Goal: Information Seeking & Learning: Find specific page/section

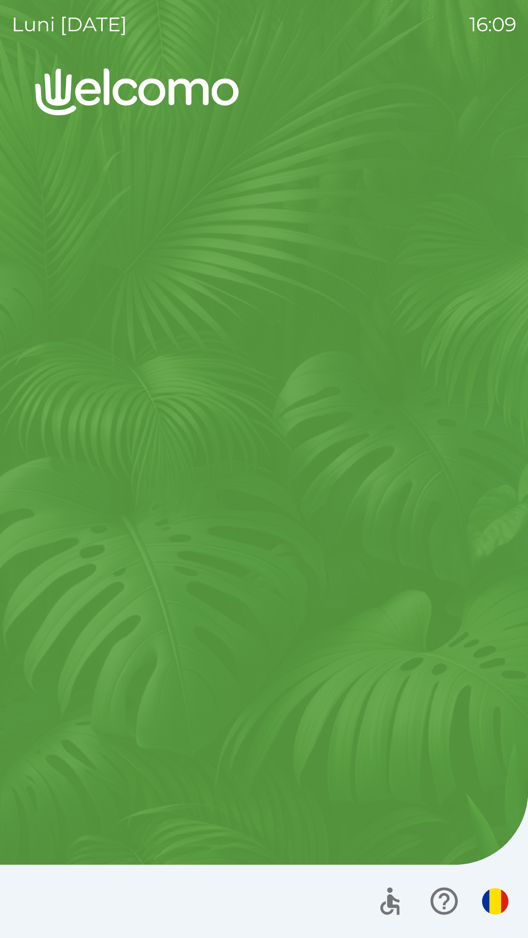
click at [502, 915] on button "button" at bounding box center [495, 901] width 34 height 34
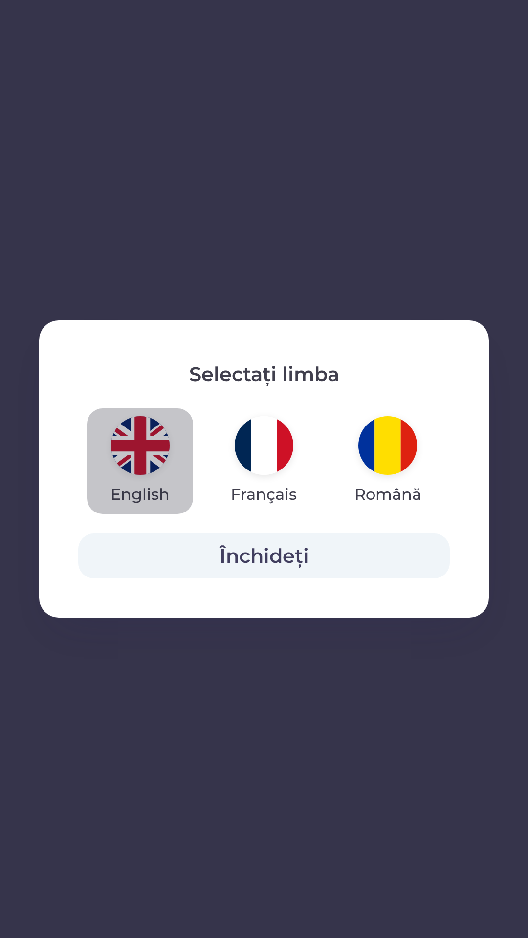
click at [139, 448] on img "button" at bounding box center [140, 445] width 59 height 59
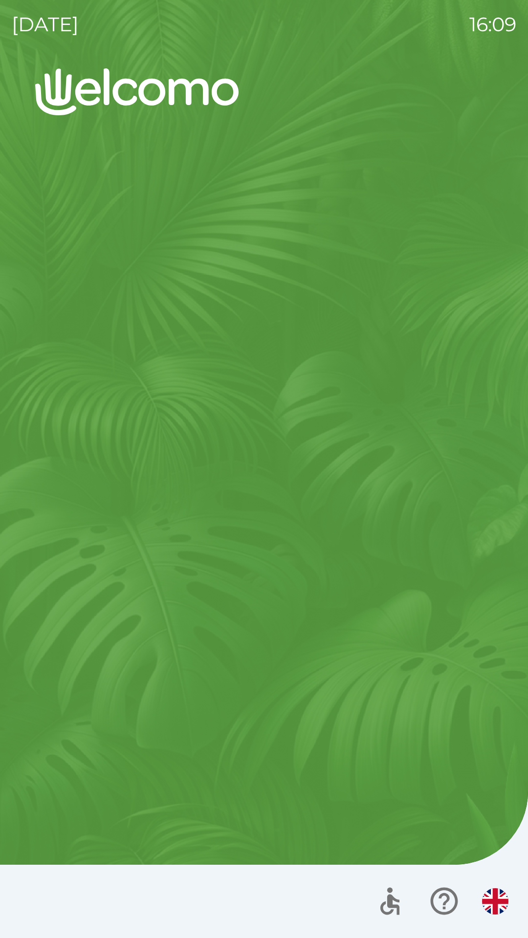
click at [492, 906] on img "button" at bounding box center [495, 901] width 26 height 26
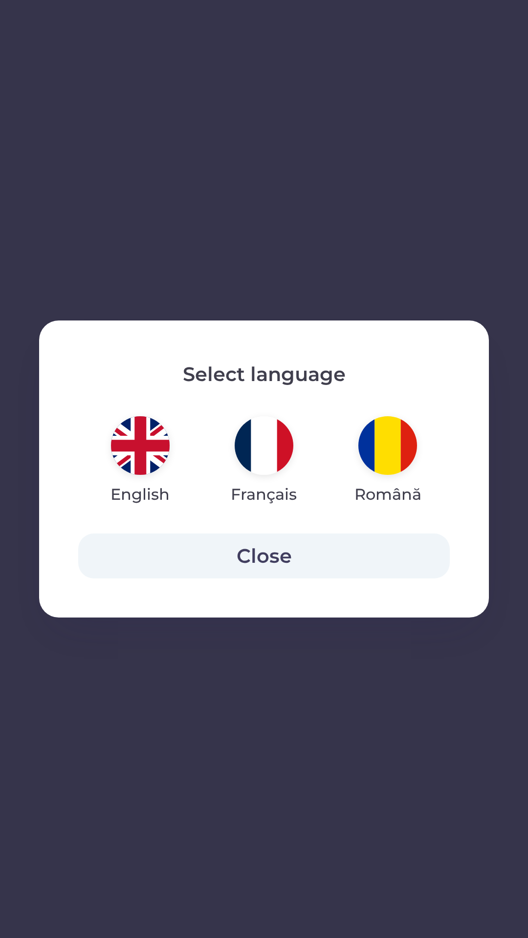
click at [373, 448] on img "button" at bounding box center [387, 445] width 59 height 59
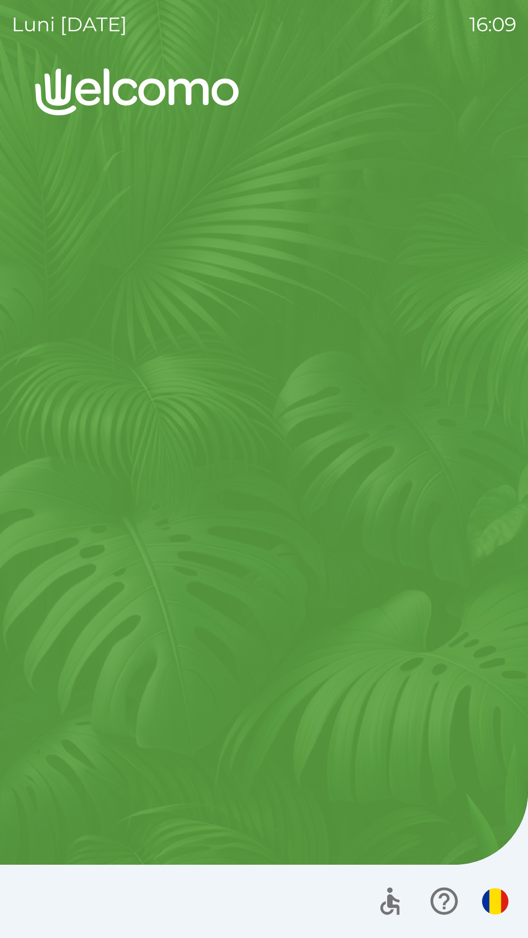
click at [431, 904] on icon "button" at bounding box center [443, 901] width 27 height 27
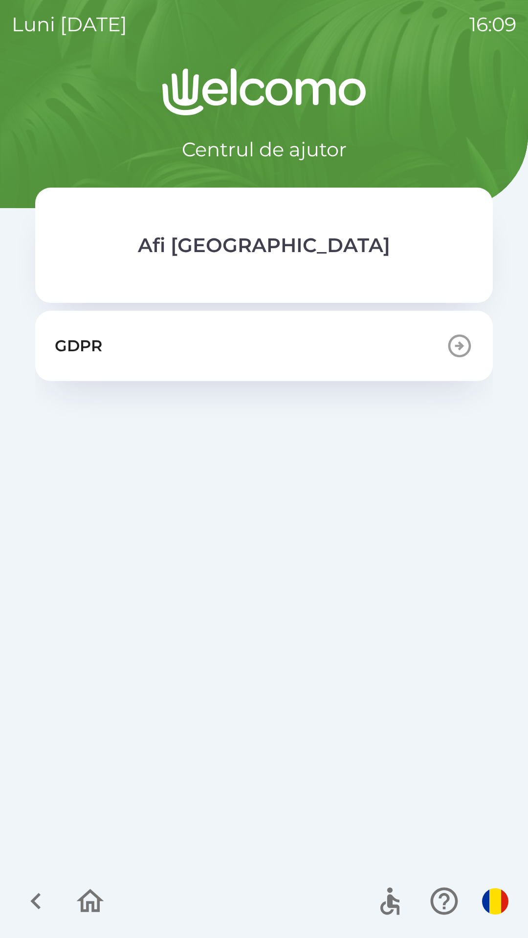
click at [219, 408] on div "GDPR" at bounding box center [263, 586] width 457 height 551
click at [85, 907] on icon "button" at bounding box center [90, 901] width 33 height 33
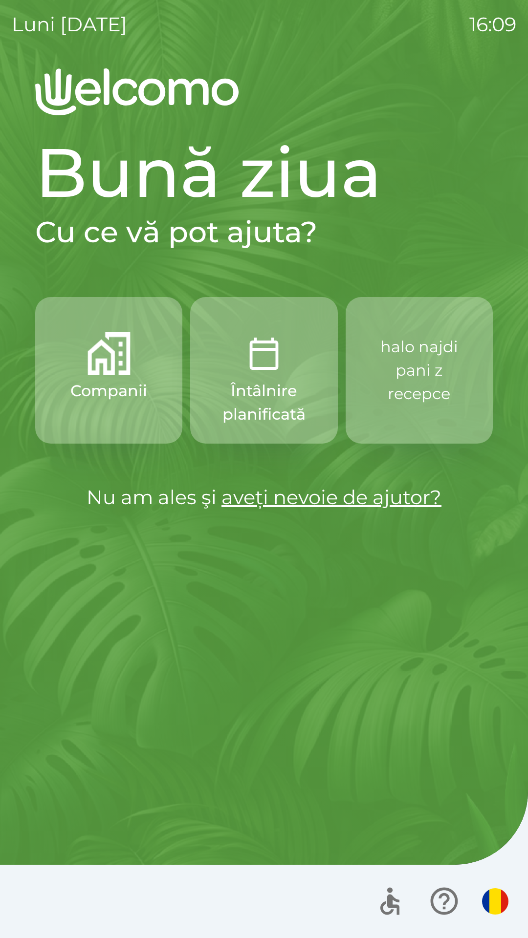
click at [415, 386] on p "halo najdi pani z recepce" at bounding box center [419, 370] width 100 height 70
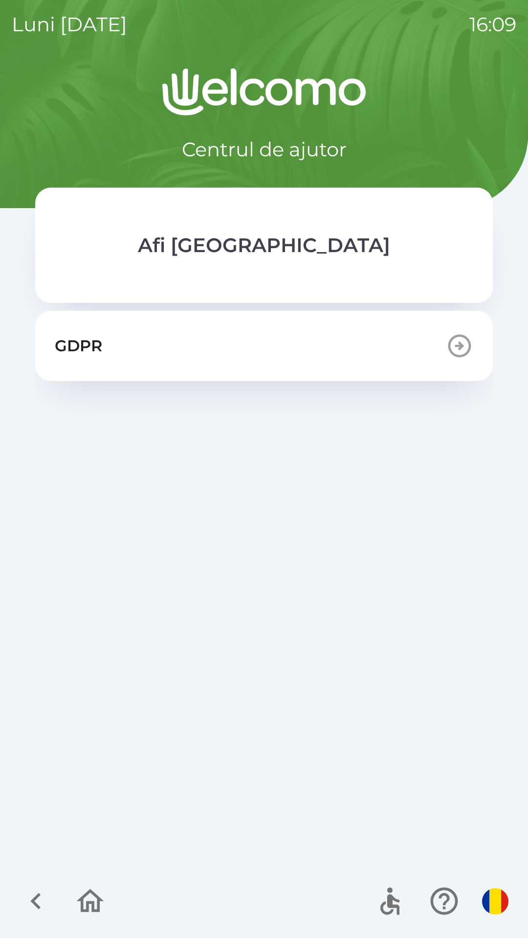
click at [88, 898] on icon "button" at bounding box center [90, 901] width 33 height 33
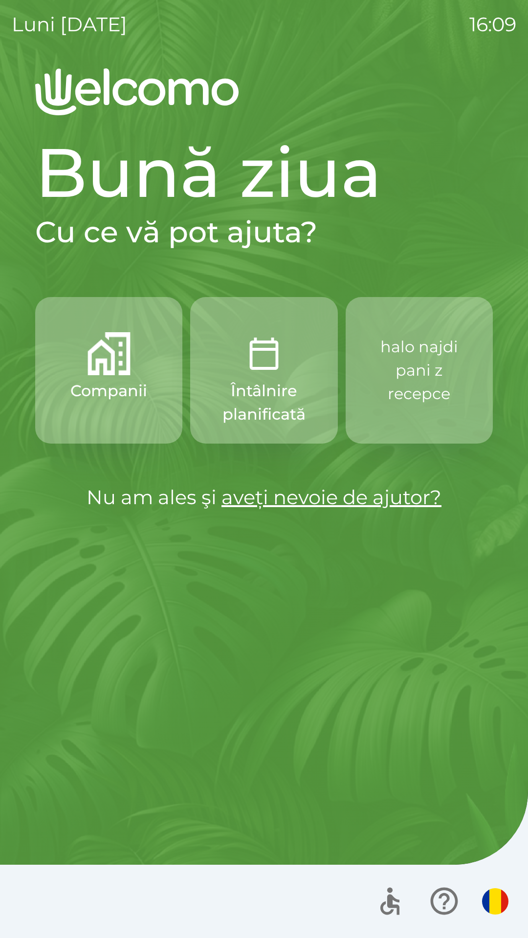
click at [493, 904] on img "button" at bounding box center [495, 901] width 26 height 26
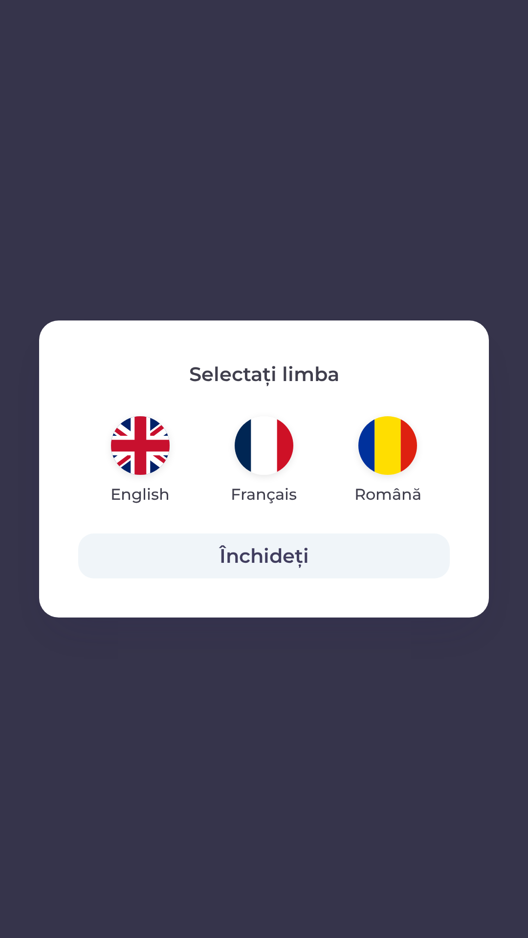
click at [264, 549] on button "Închideți" at bounding box center [263, 555] width 371 height 45
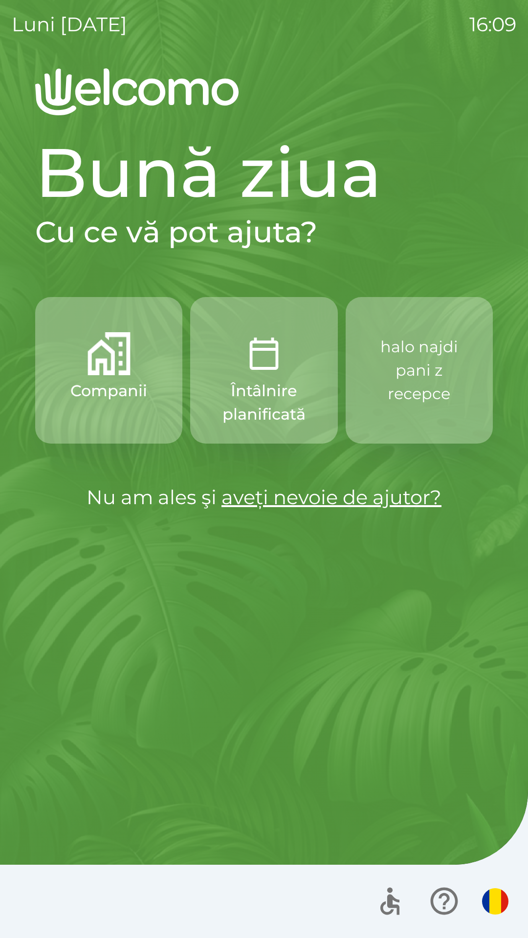
click at [415, 418] on p "halo najdi pani z recepce" at bounding box center [419, 370] width 100 height 102
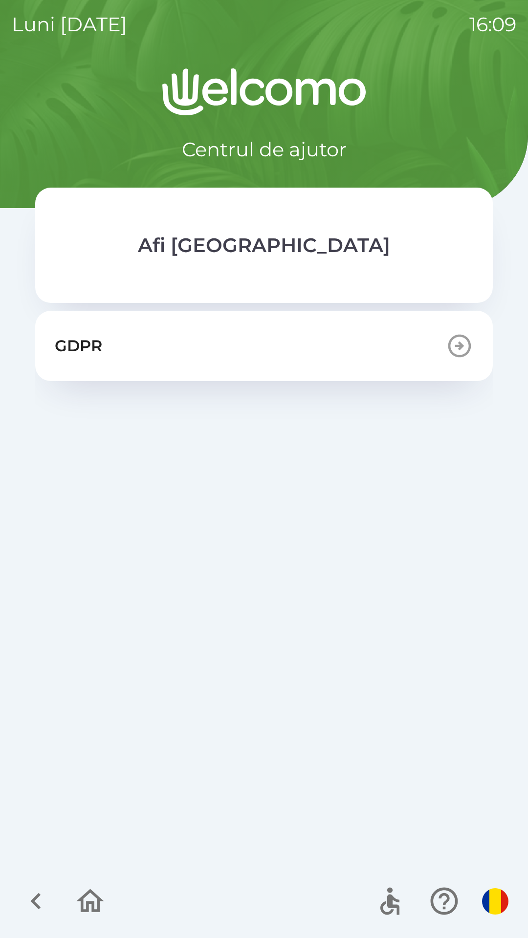
click at [37, 898] on icon "button" at bounding box center [35, 901] width 10 height 17
